Goal: Navigation & Orientation: Find specific page/section

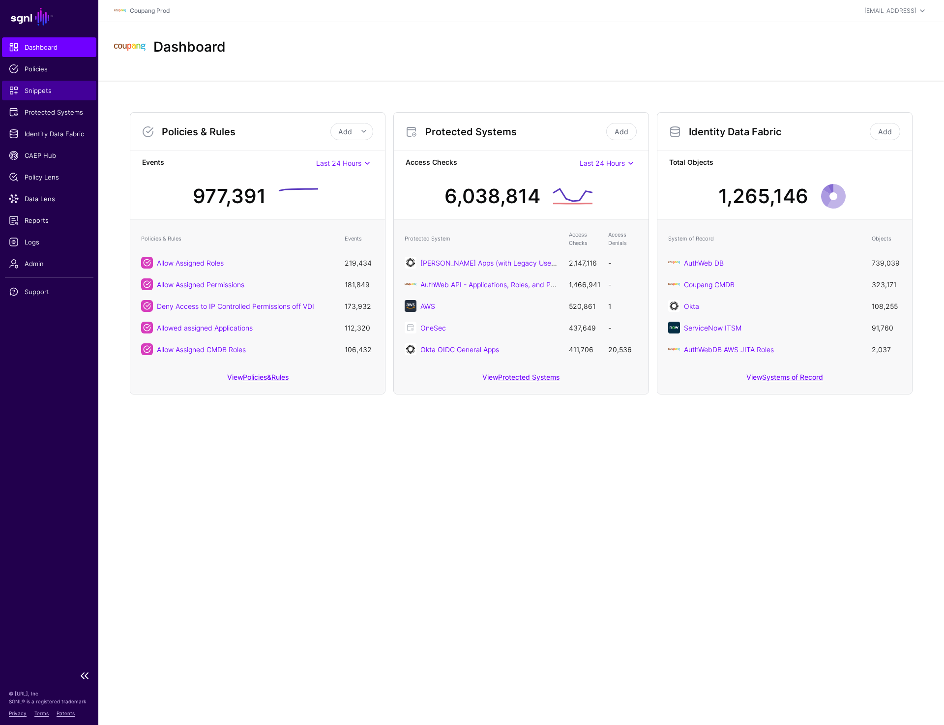
click at [50, 86] on span "Snippets" at bounding box center [49, 91] width 81 height 10
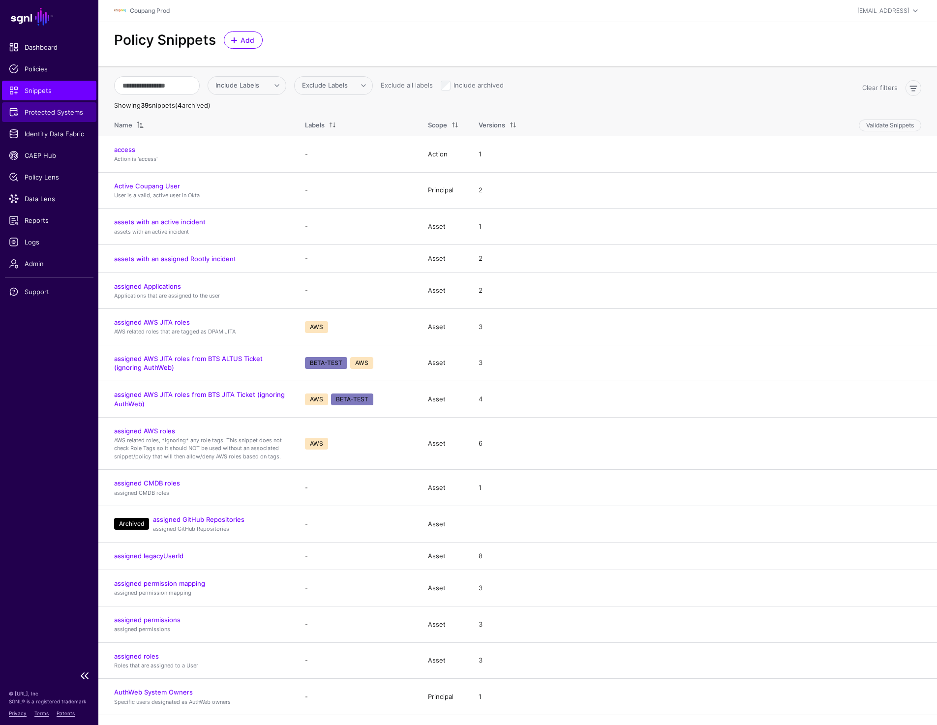
click at [44, 107] on span "Protected Systems" at bounding box center [49, 112] width 81 height 10
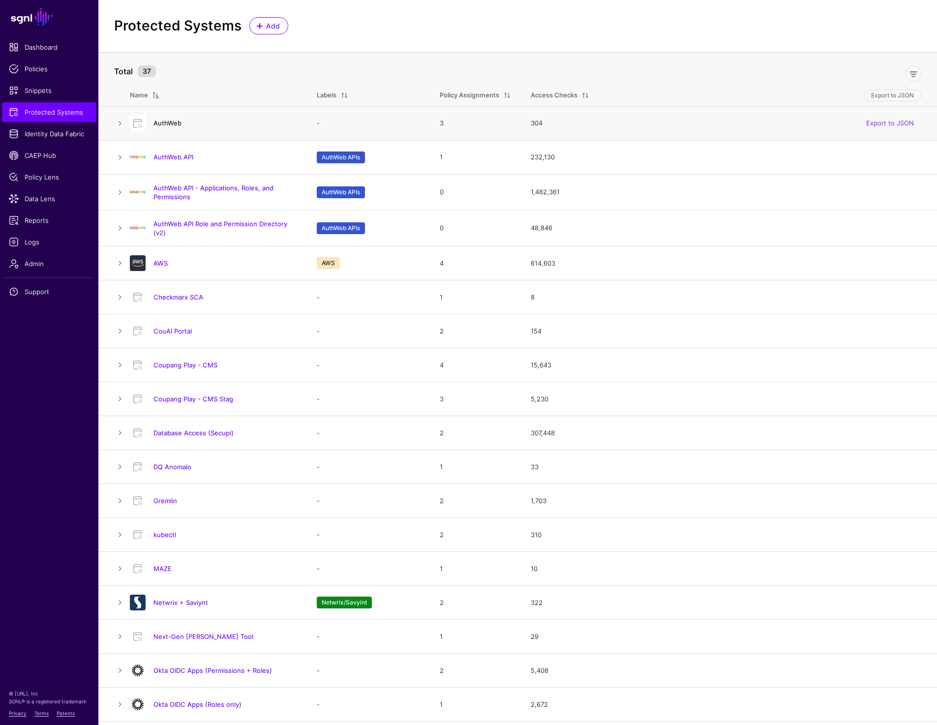
scroll to position [19, 0]
